Goal: Task Accomplishment & Management: Use online tool/utility

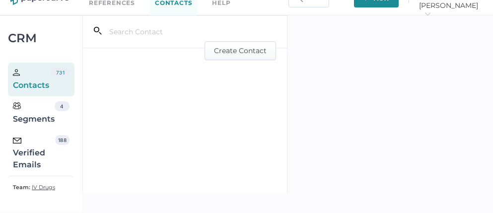
click at [33, 150] on div "Verified Emails" at bounding box center [34, 153] width 42 height 36
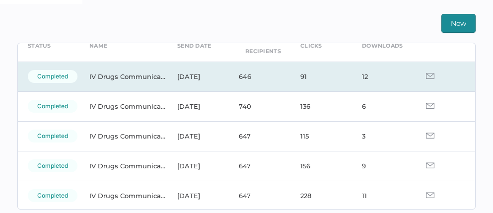
scroll to position [46, 0]
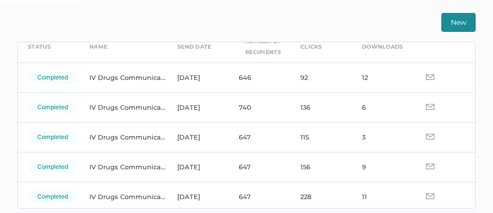
scroll to position [62, 0]
